Goal: Find contact information: Find contact information

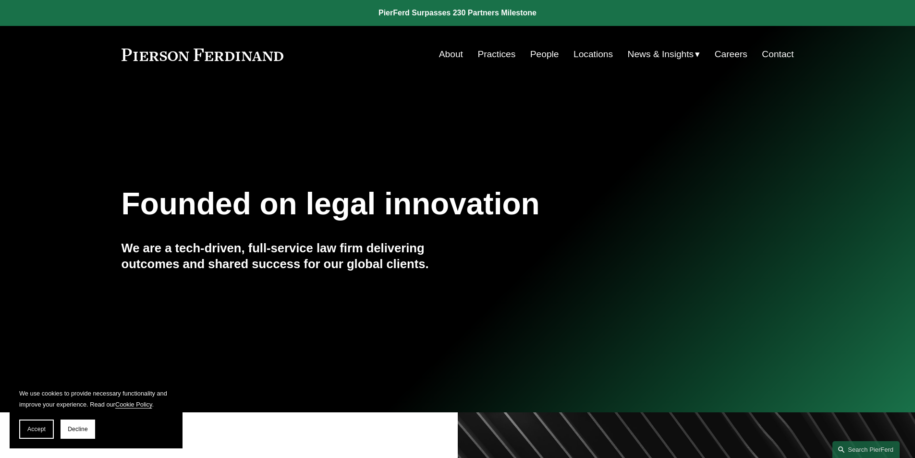
click at [785, 54] on link "Contact" at bounding box center [778, 54] width 32 height 18
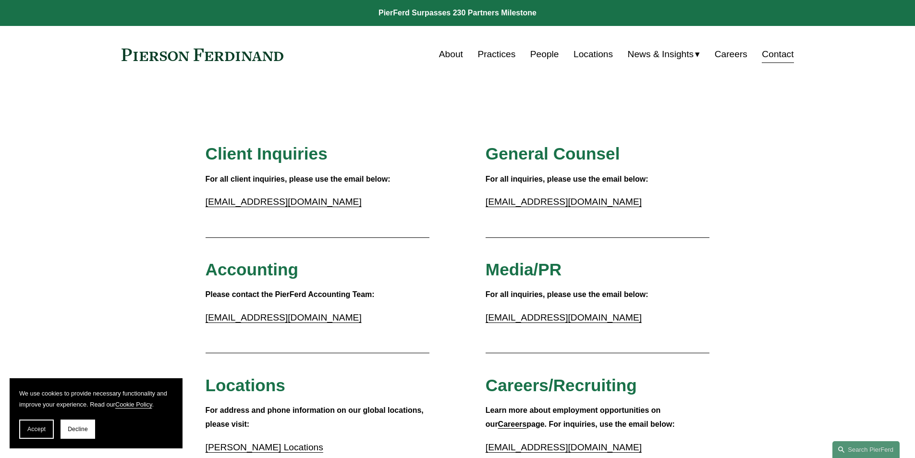
click at [538, 54] on link "People" at bounding box center [544, 54] width 29 height 18
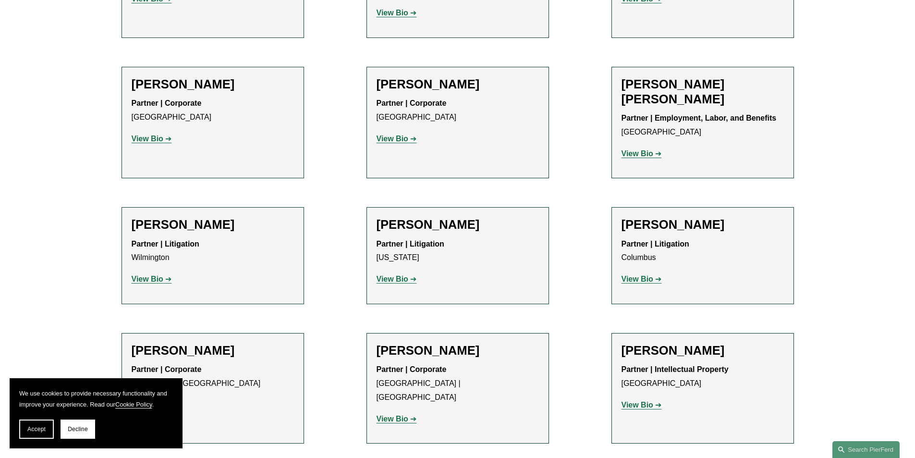
scroll to position [7927, 0]
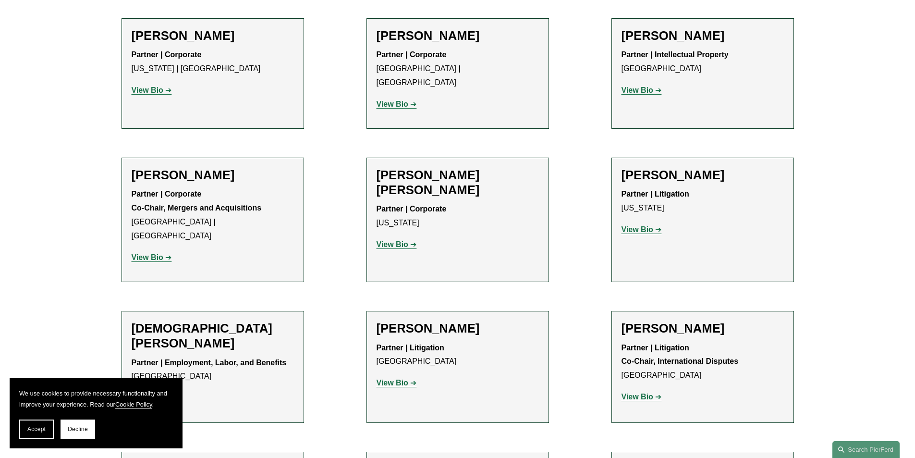
click at [648, 392] on strong "View Bio" at bounding box center [638, 396] width 32 height 8
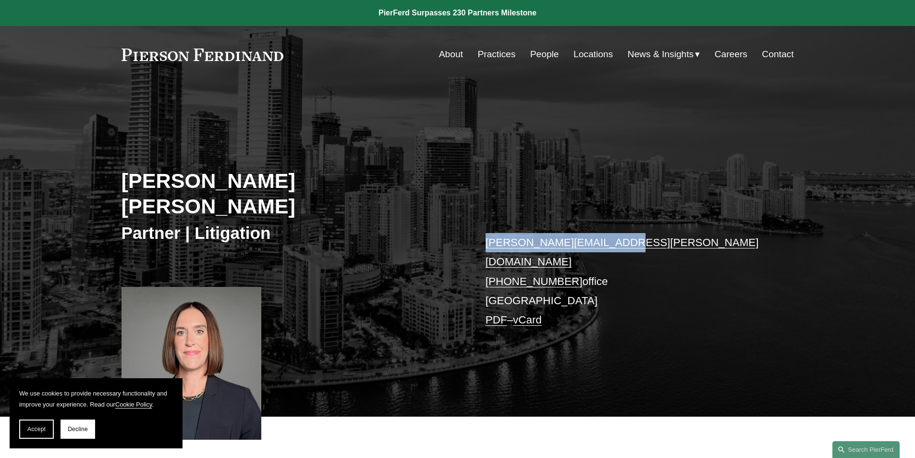
drag, startPoint x: 484, startPoint y: 221, endPoint x: 605, endPoint y: 216, distance: 121.2
click at [605, 216] on div "Kristin Drecktrah Paz Partner | Litigation kristin.paz@pierferd.com +1.786.598.…" at bounding box center [457, 263] width 915 height 306
copy link "kristin.paz@pierferd.com"
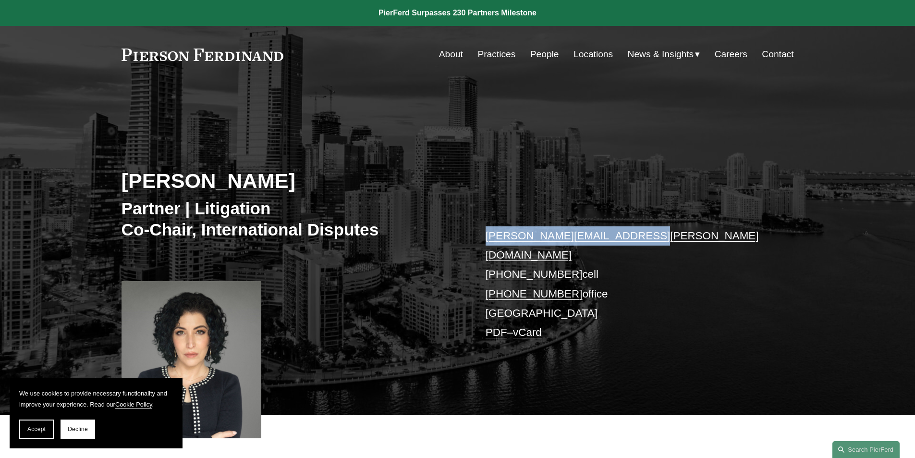
drag, startPoint x: 484, startPoint y: 218, endPoint x: 637, endPoint y: 219, distance: 153.2
click at [637, 219] on div "[PERSON_NAME] Partner | Litigation Co-Chair, International Disputes [PERSON_NAM…" at bounding box center [457, 262] width 915 height 304
copy link "[PERSON_NAME][EMAIL_ADDRESS][PERSON_NAME][DOMAIN_NAME]"
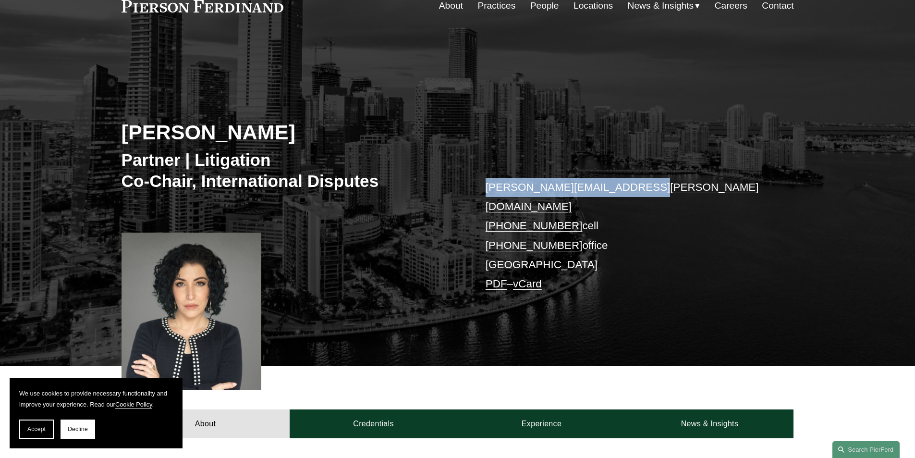
scroll to position [48, 0]
